Goal: Task Accomplishment & Management: Use online tool/utility

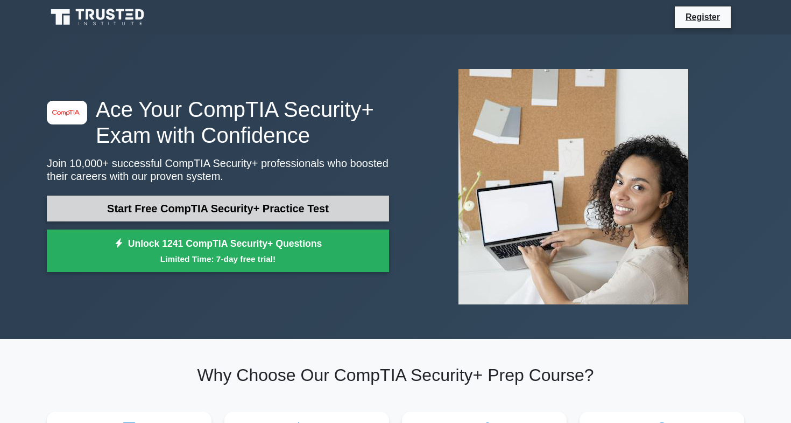
click at [339, 206] on link "Start Free CompTIA Security+ Practice Test" at bounding box center [218, 208] width 342 height 26
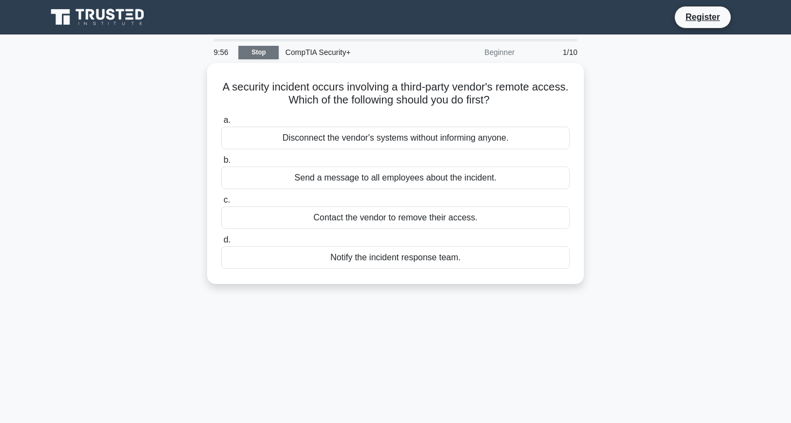
click at [269, 54] on link "Stop" at bounding box center [258, 52] width 40 height 13
